Goal: Task Accomplishment & Management: Manage account settings

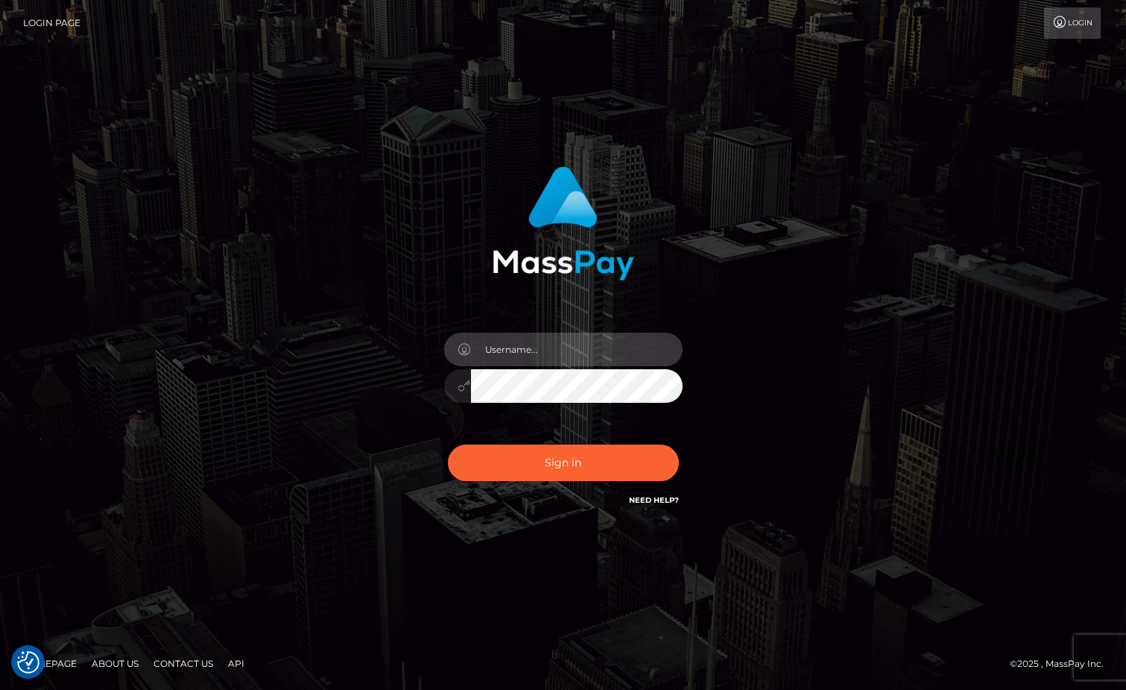
click at [568, 349] on input "text" at bounding box center [577, 349] width 212 height 34
type input "Sameer.megabonanza"
click at [448, 444] on button "Sign in" at bounding box center [563, 462] width 231 height 37
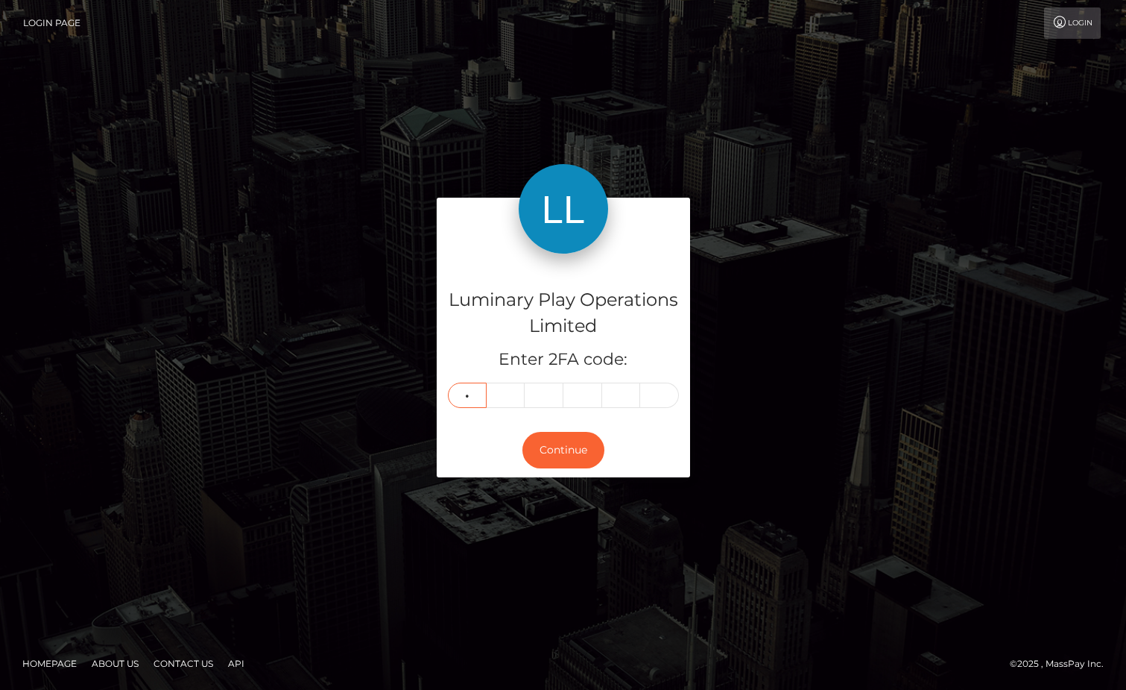
type input "5"
type input "3"
type input "5"
type input "7"
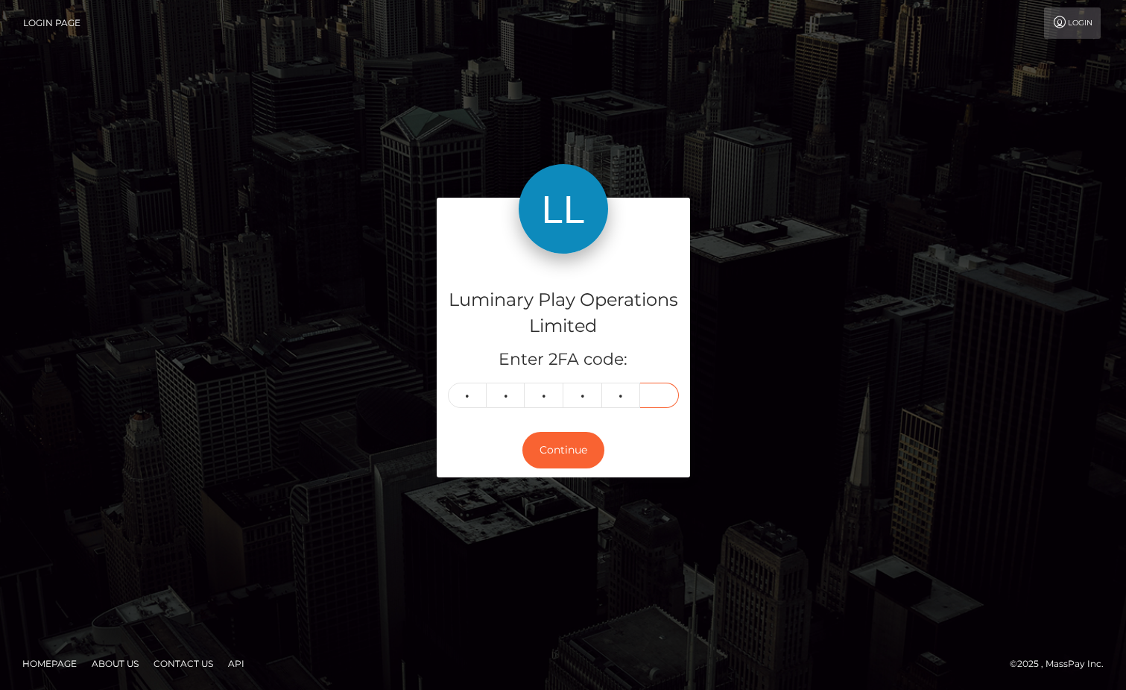
type input "3"
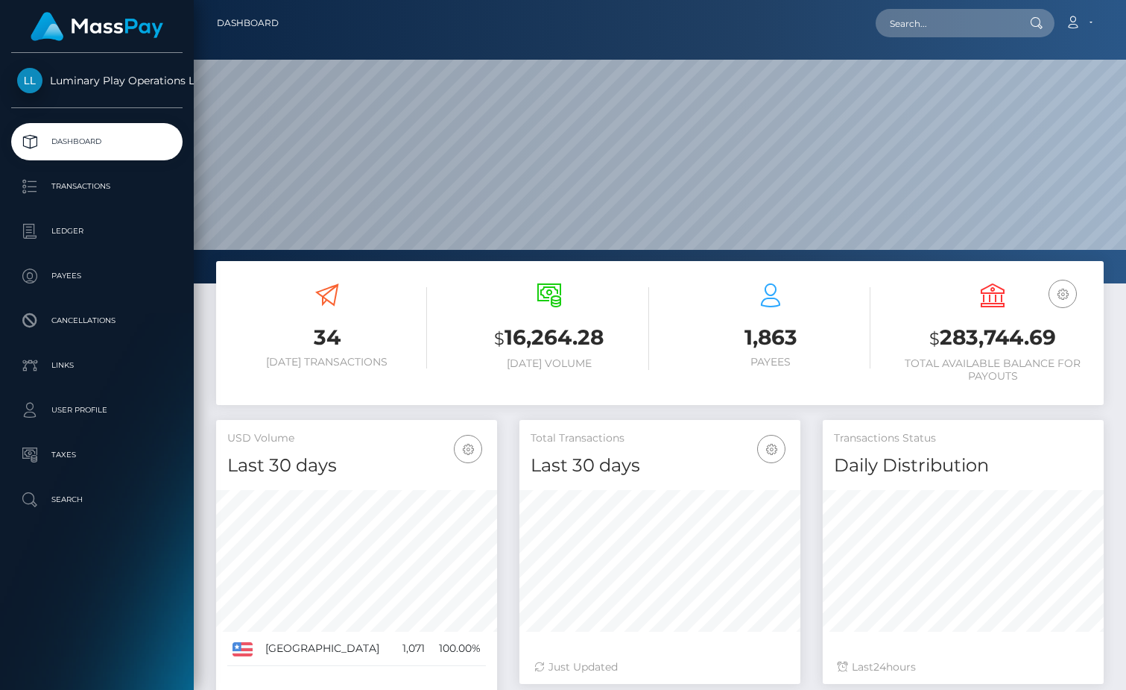
scroll to position [264, 281]
click at [981, 341] on h3 "$ 283,744.69" at bounding box center [993, 338] width 200 height 31
copy h3 "283,744.69"
